Goal: Task Accomplishment & Management: Use online tool/utility

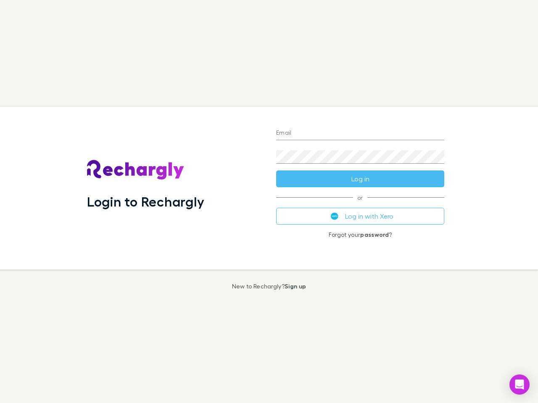
click at [269, 202] on div "Login to Rechargly" at bounding box center [174, 188] width 189 height 163
click at [360, 134] on input "Email" at bounding box center [360, 133] width 168 height 13
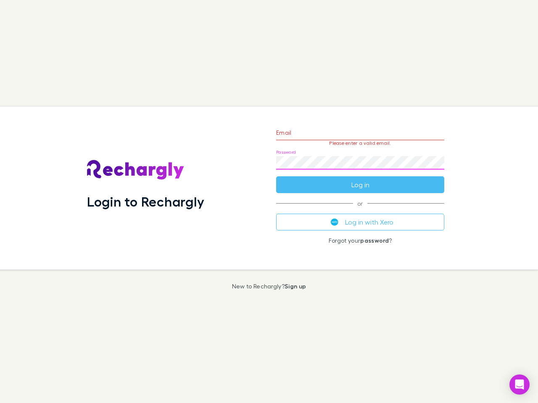
click at [360, 179] on form "Email Please enter a valid email. Password Log in" at bounding box center [360, 156] width 168 height 73
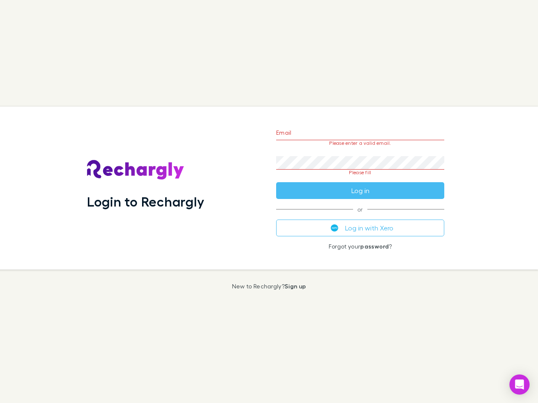
click at [360, 216] on div "Email Please enter a valid email. Password Please fill Log in or Log in with Xe…" at bounding box center [359, 188] width 181 height 163
click at [519, 385] on icon "Open Intercom Messenger" at bounding box center [519, 385] width 9 height 10
